Goal: Navigation & Orientation: Find specific page/section

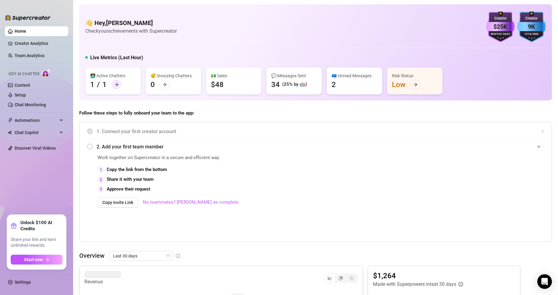
click at [115, 84] on icon "arrow-right" at bounding box center [117, 84] width 4 height 3
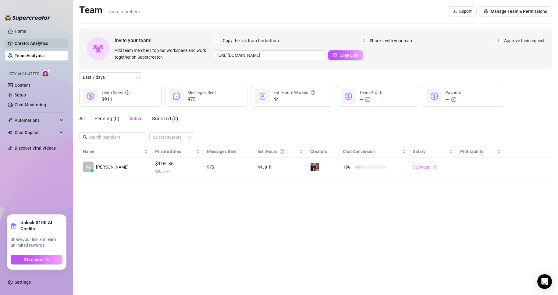
click at [47, 39] on link "Creator Analytics" at bounding box center [39, 43] width 49 height 10
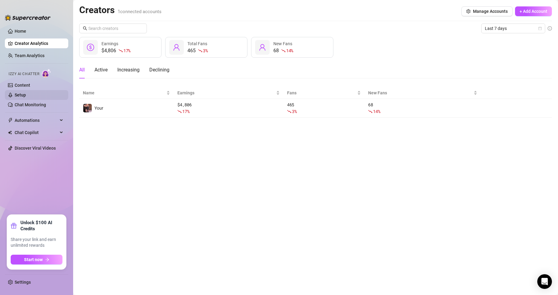
click at [26, 93] on link "Setup" at bounding box center [20, 94] width 11 height 5
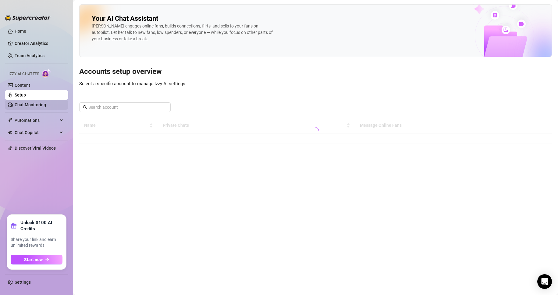
click at [46, 103] on link "Chat Monitoring" at bounding box center [30, 104] width 31 height 5
